Goal: Find specific page/section: Find specific page/section

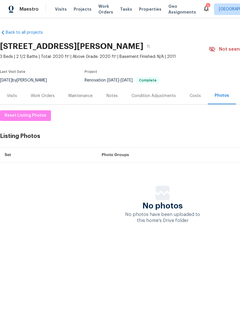
click at [144, 9] on span "Properties" at bounding box center [150, 9] width 22 height 6
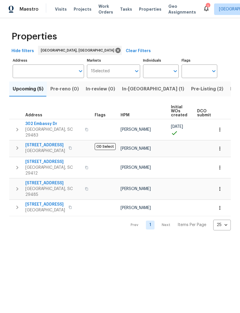
click at [131, 89] on span "In-reno (1)" at bounding box center [153, 89] width 62 height 8
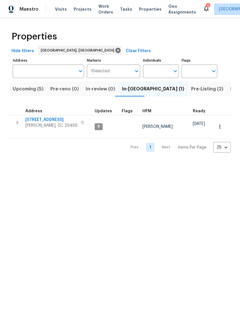
click at [51, 122] on span "218 Lodgepole Rd" at bounding box center [51, 120] width 52 height 6
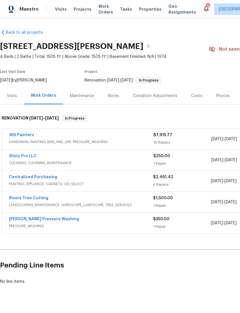
click at [55, 221] on link "Sanford Pressure Washing" at bounding box center [44, 219] width 70 height 4
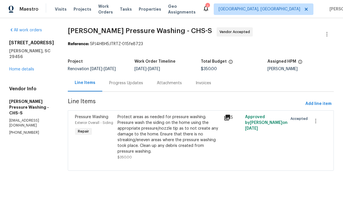
click at [77, 187] on div "All work orders 218 Lodgepole Rd Ladson, SC 29456 Home details Vendor Info Sanf…" at bounding box center [171, 102] width 343 height 169
